Goal: Task Accomplishment & Management: Use online tool/utility

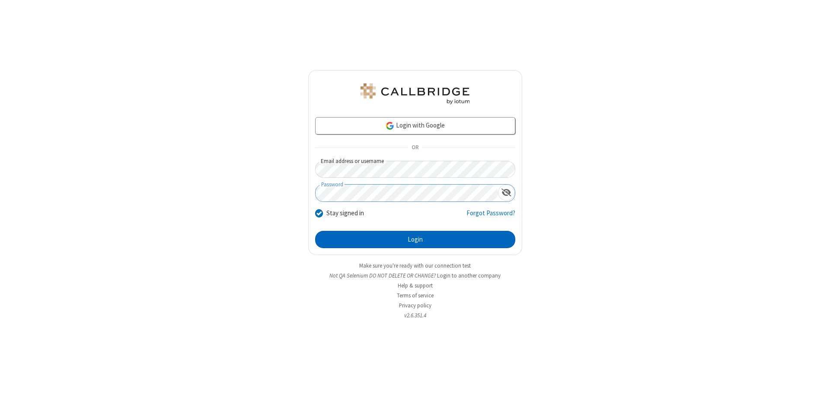
click at [415, 240] on button "Login" at bounding box center [415, 239] width 200 height 17
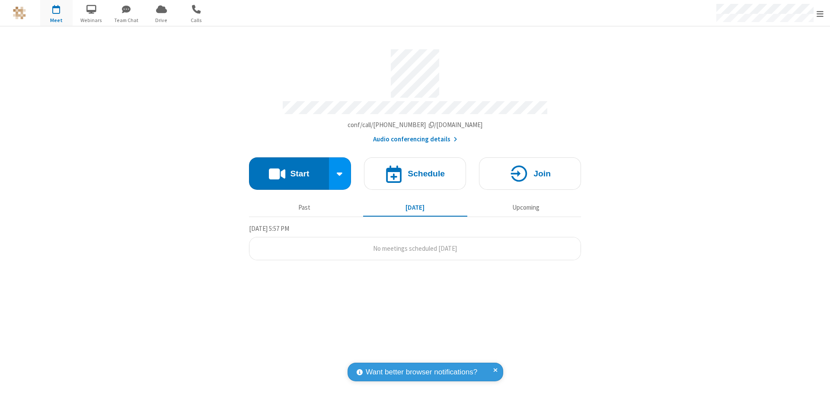
click at [289, 170] on button "Start" at bounding box center [289, 173] width 80 height 32
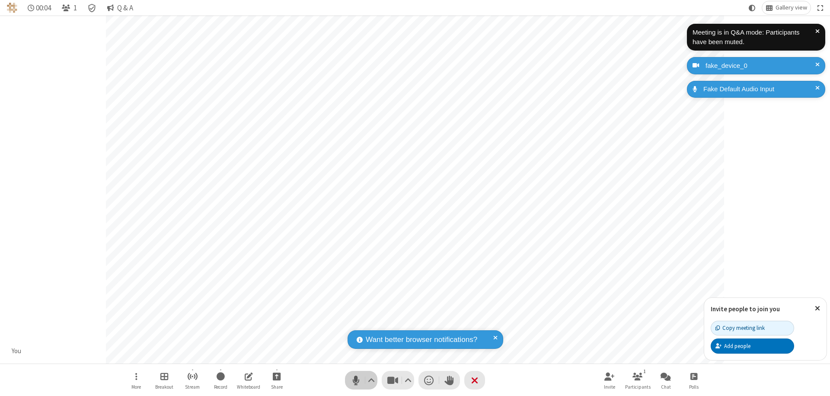
click at [356, 380] on span "Mute (⌘+Shift+A)" at bounding box center [355, 380] width 13 height 13
click at [356, 380] on span "Unmute (⌘+Shift+A)" at bounding box center [355, 380] width 13 height 13
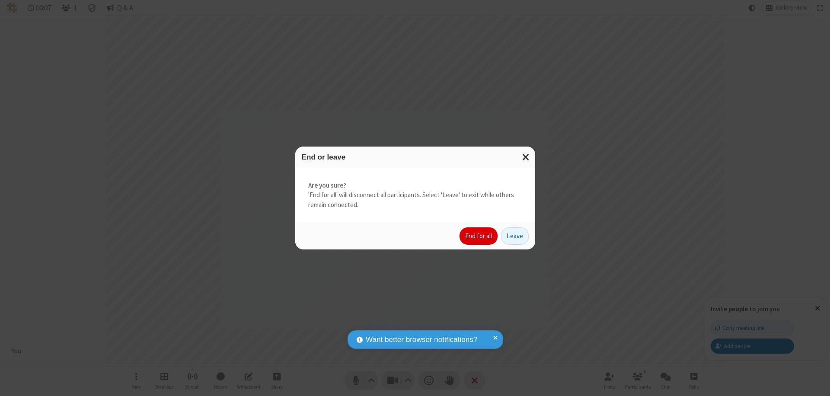
click at [479, 236] on button "End for all" at bounding box center [479, 235] width 38 height 17
